Goal: Information Seeking & Learning: Learn about a topic

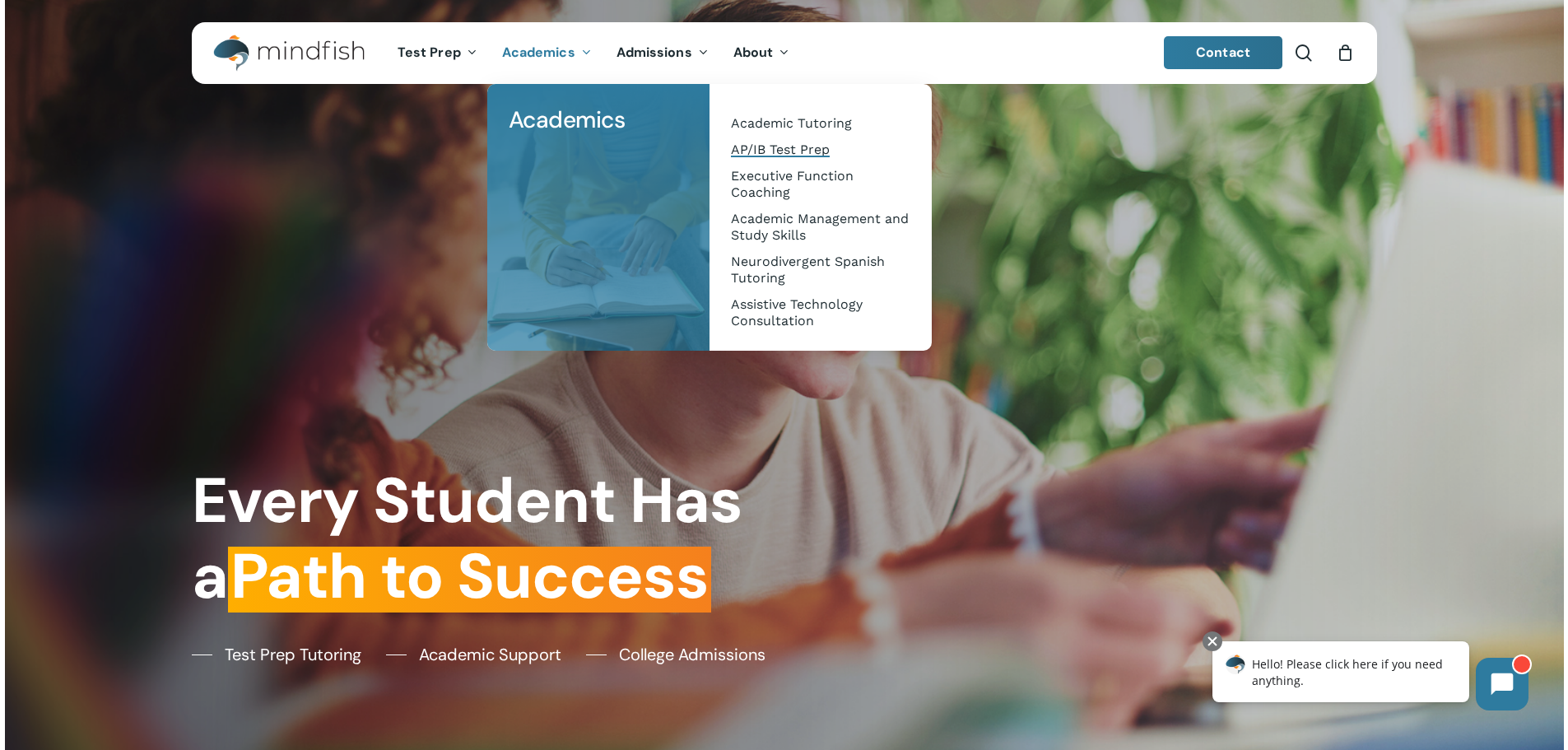
click at [745, 147] on span "AP/IB Test Prep" at bounding box center [780, 149] width 98 height 16
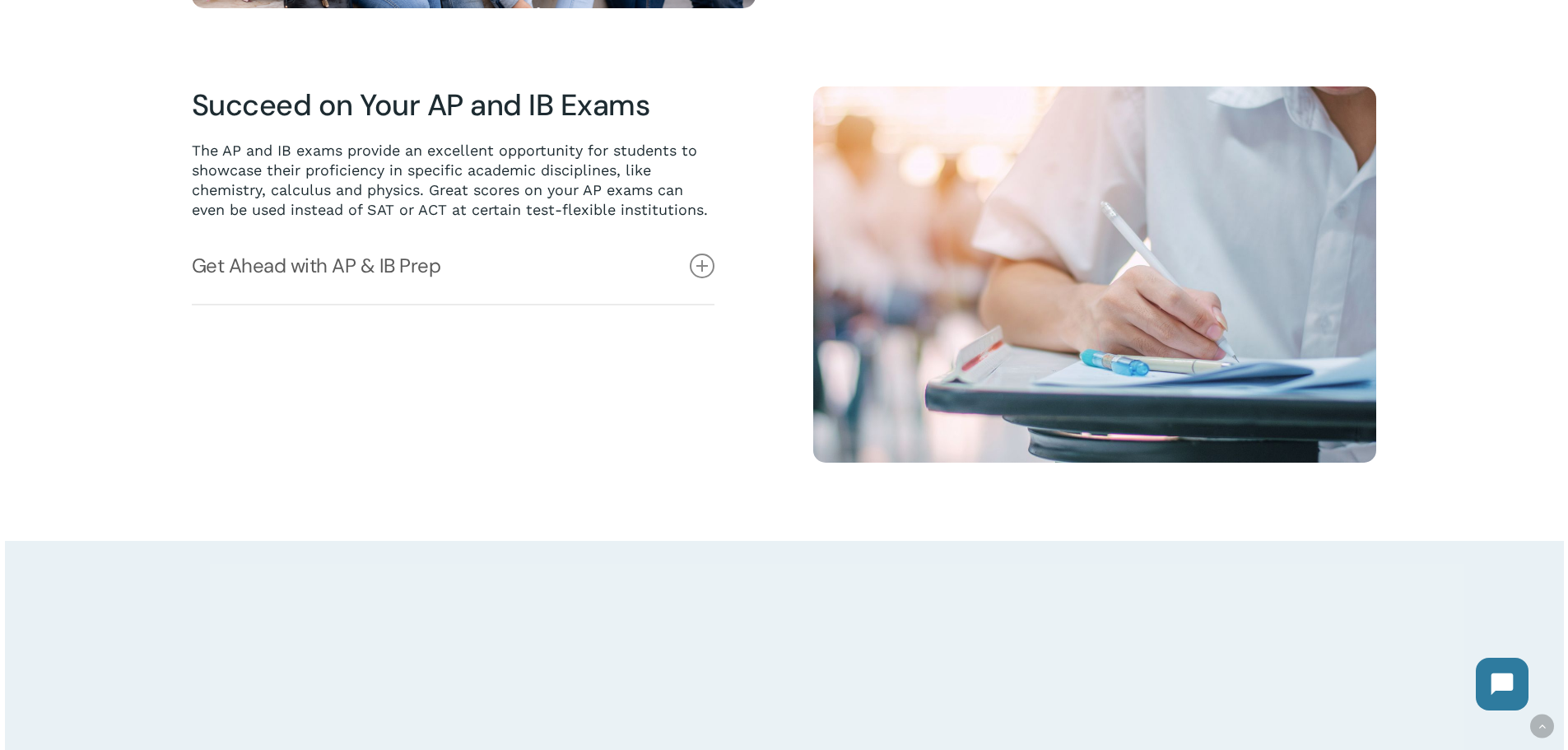
scroll to position [906, 0]
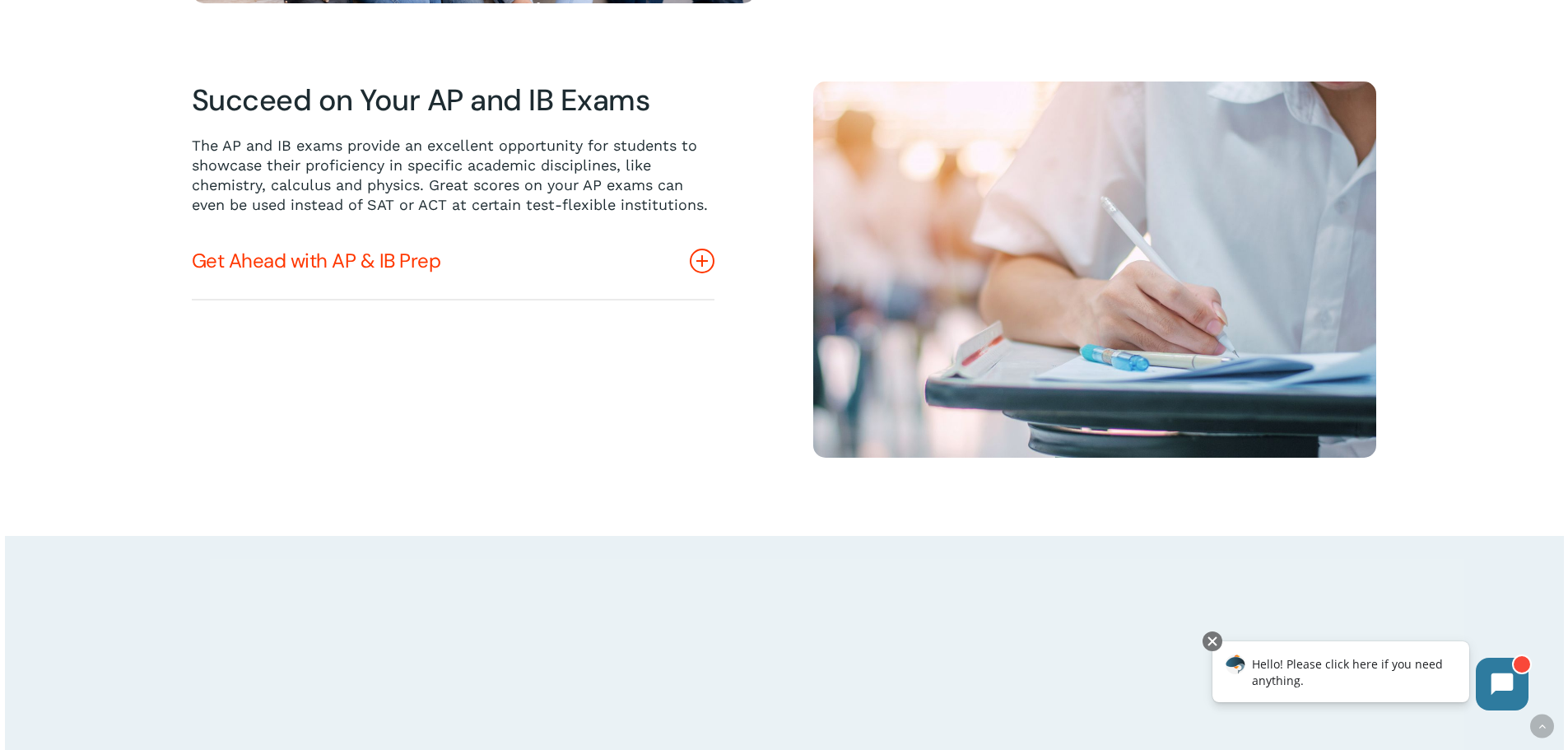
click at [326, 277] on link "Get Ahead with AP & IB Prep" at bounding box center [453, 261] width 522 height 76
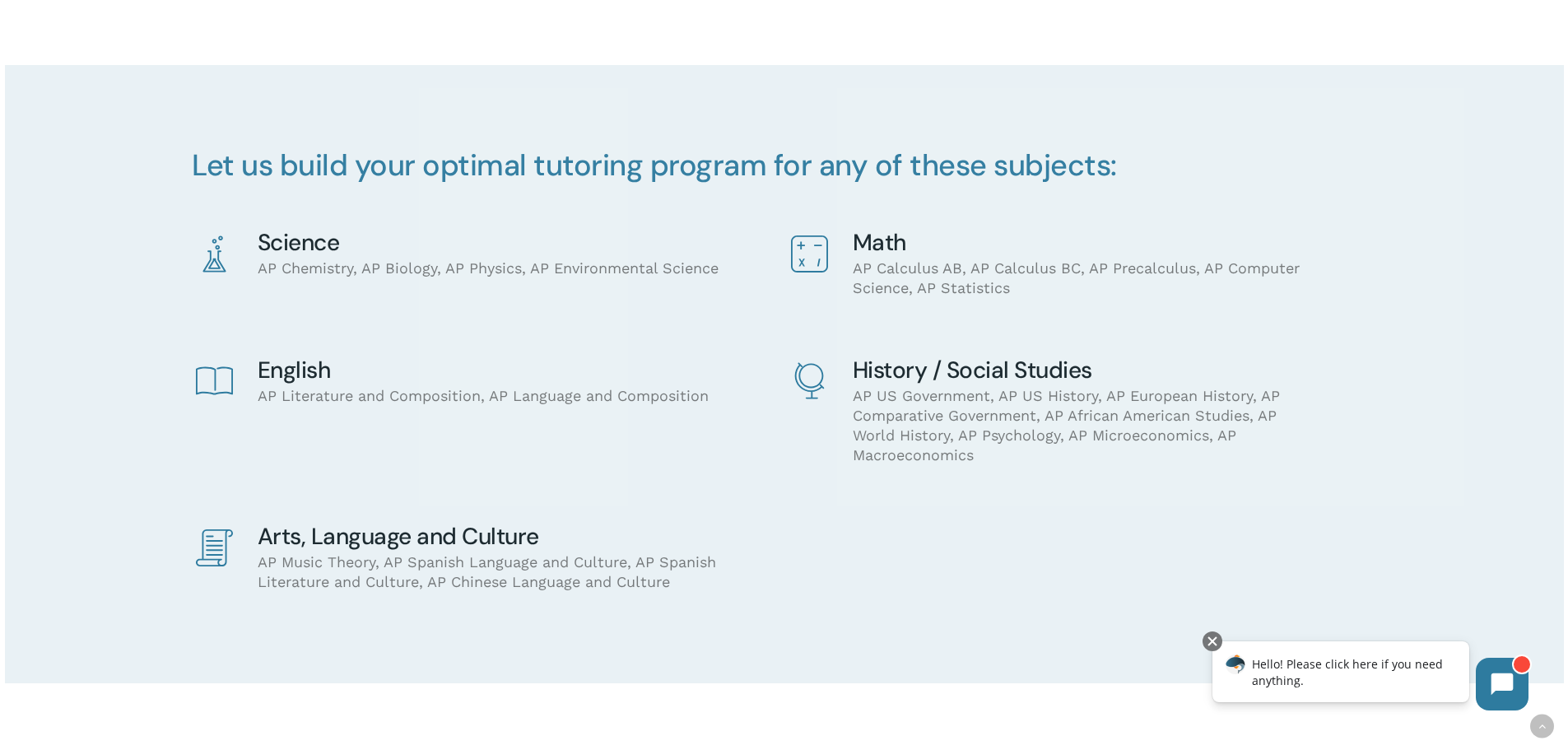
scroll to position [1401, 0]
